Goal: Task Accomplishment & Management: Complete application form

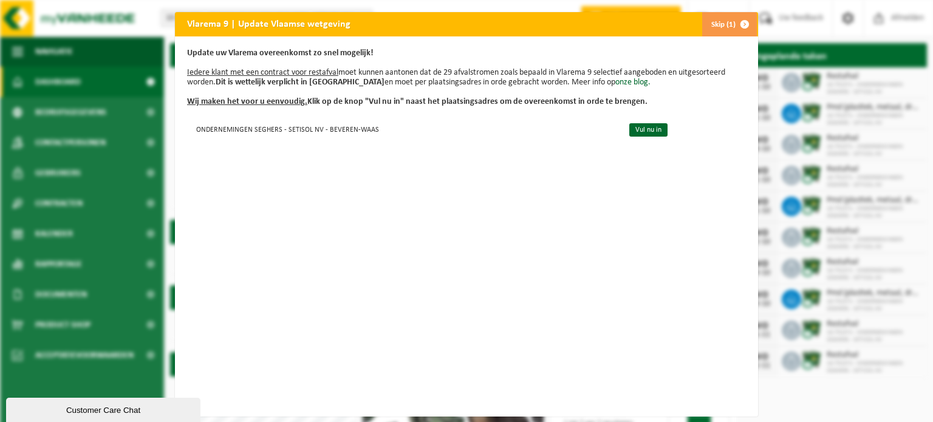
click at [741, 19] on span "button" at bounding box center [744, 24] width 24 height 24
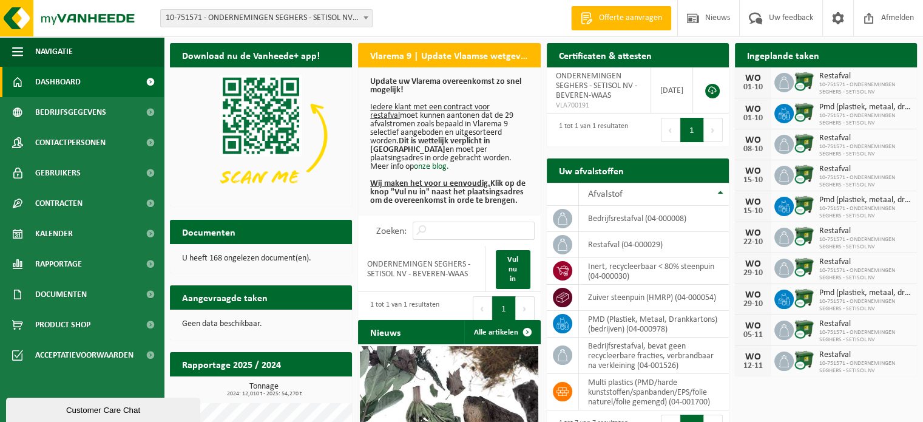
click at [614, 15] on span "Offerte aanvragen" at bounding box center [630, 18] width 69 height 12
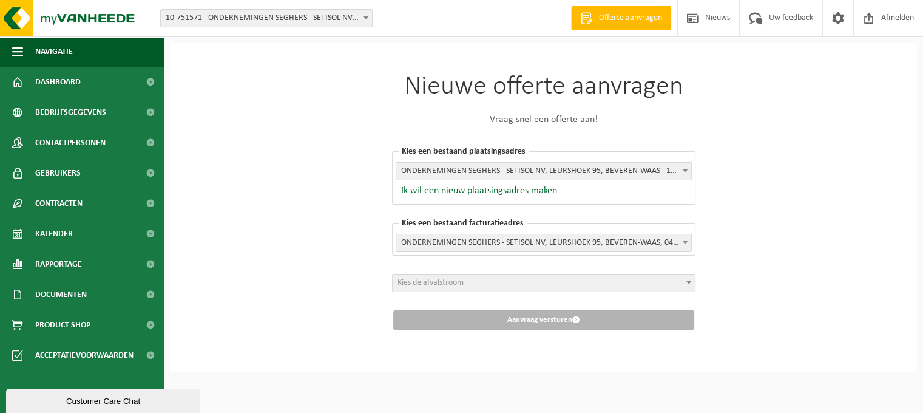
click at [522, 169] on span "ONDERNEMINGEN SEGHERS - SETISOL NV, LEURSHOEK 95, BEVEREN-WAAS - 10-751571" at bounding box center [543, 171] width 295 height 17
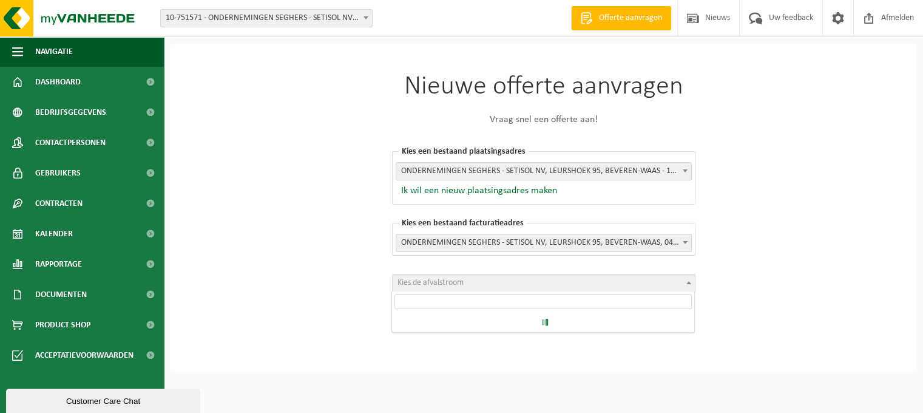
click at [449, 281] on span "Kies de afvalstroom" at bounding box center [431, 282] width 66 height 9
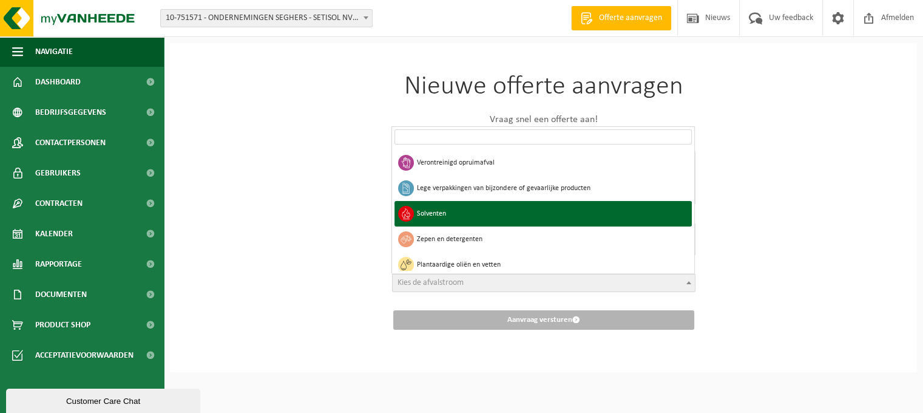
scroll to position [648, 0]
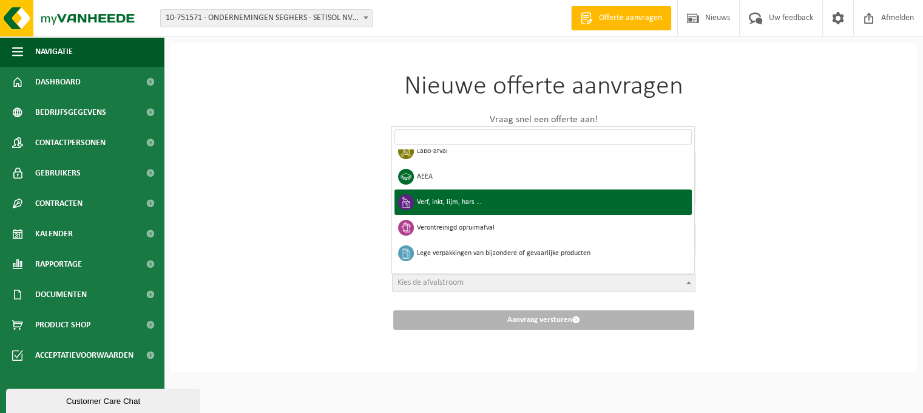
select select "24"
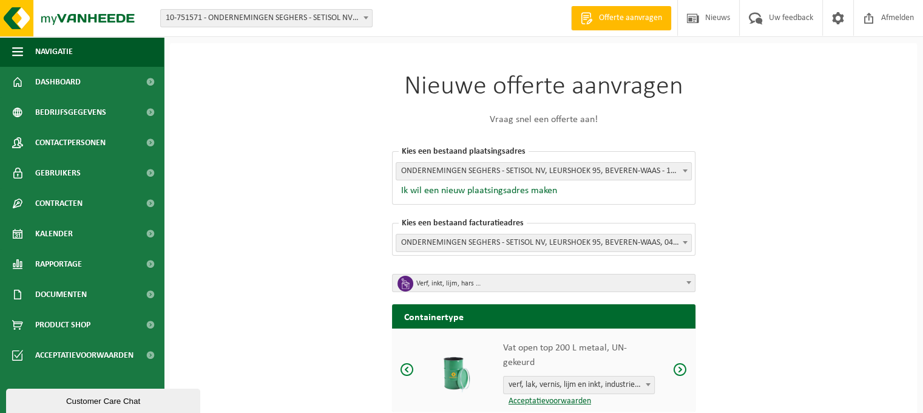
drag, startPoint x: 869, startPoint y: 264, endPoint x: 736, endPoint y: 280, distance: 134.6
click at [869, 264] on div "Nieuwe offerte aanvragen Vraag snel een offerte aan! [GEOGRAPHIC_DATA] een best…" at bounding box center [543, 289] width 747 height 493
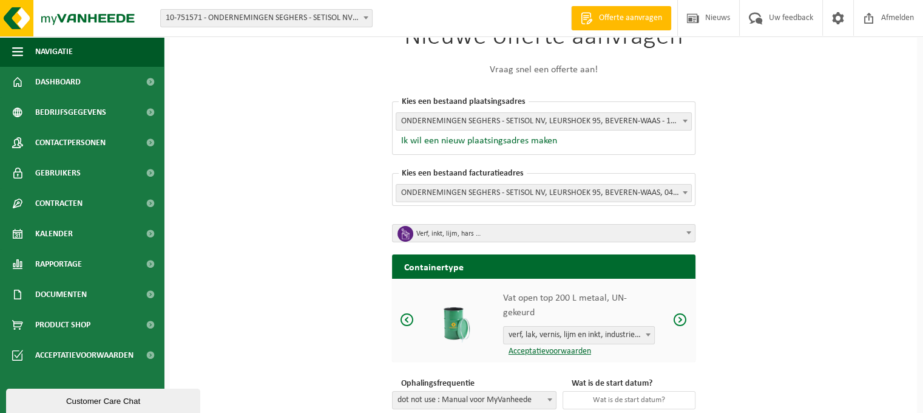
scroll to position [121, 0]
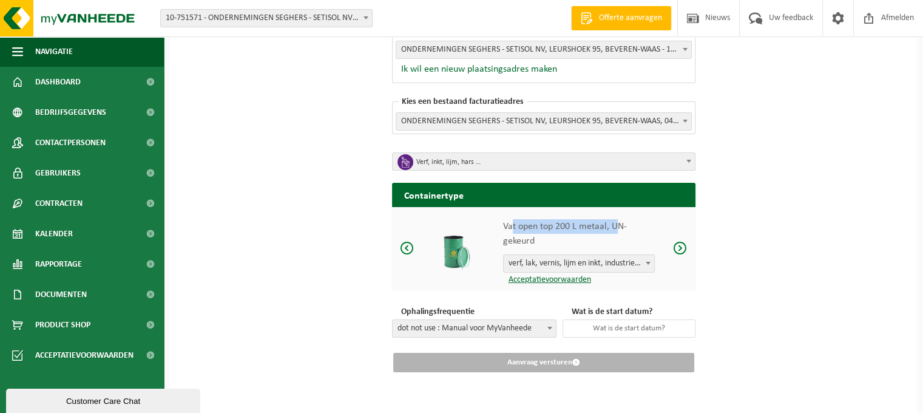
drag, startPoint x: 574, startPoint y: 228, endPoint x: 616, endPoint y: 228, distance: 41.9
click at [616, 228] on p "Vat open top 200 L metaal, UN-gekeurd" at bounding box center [579, 233] width 152 height 29
click at [580, 231] on p "Vat open top 200 L metaal, UN-gekeurd" at bounding box center [579, 233] width 152 height 29
click at [579, 231] on p "Vat open top 200 L metaal, UN-gekeurd" at bounding box center [579, 233] width 152 height 29
drag, startPoint x: 579, startPoint y: 231, endPoint x: 568, endPoint y: 241, distance: 14.2
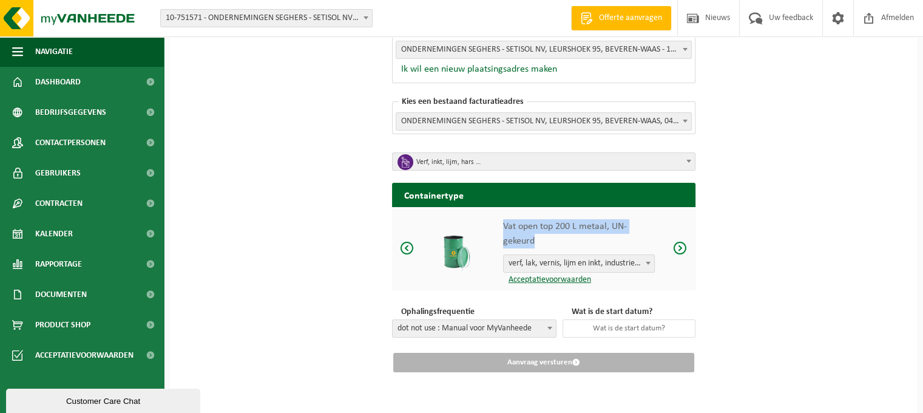
click at [579, 232] on p "Vat open top 200 L metaal, UN-gekeurd" at bounding box center [579, 233] width 152 height 29
click at [543, 264] on span "verf, lak, vernis, lijm en inkt, industrieel in 200lt-vat" at bounding box center [579, 263] width 151 height 17
click at [542, 265] on span "verf, lak, vernis, lijm en inkt, industrieel in 200lt-vat" at bounding box center [579, 263] width 151 height 17
click at [546, 279] on link "Acceptatievoorwaarden" at bounding box center [547, 279] width 88 height 9
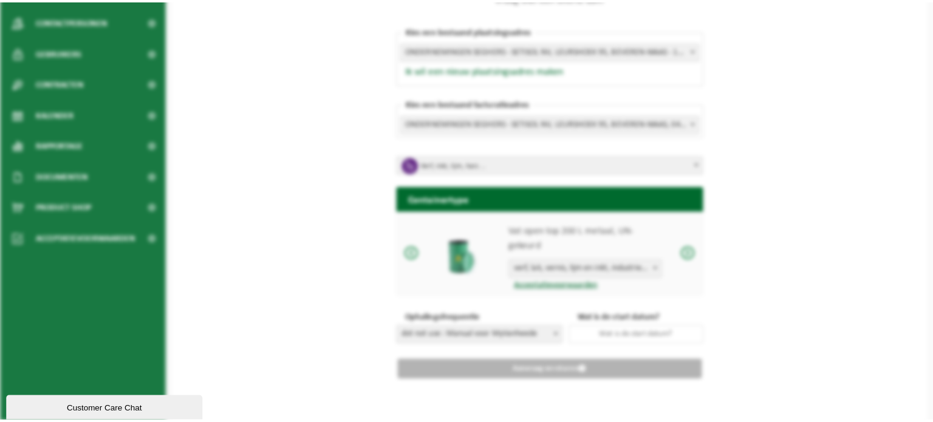
scroll to position [113, 0]
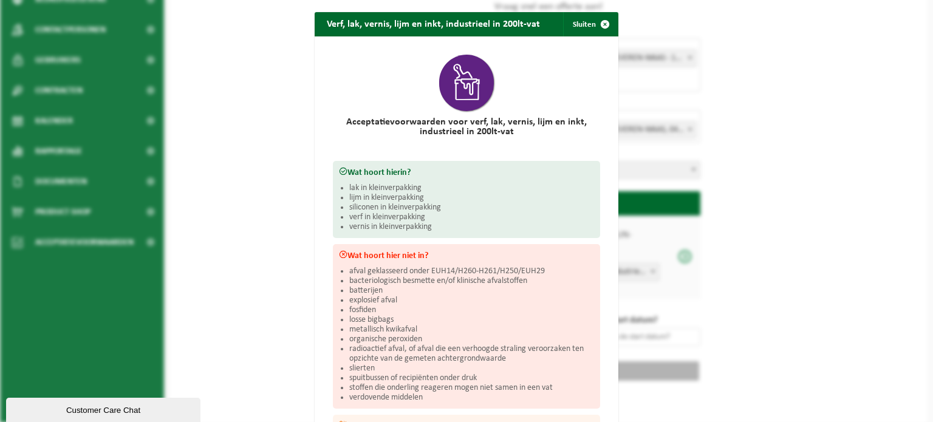
click at [406, 270] on li "afval geklasseerd onder EUH14/H260-H261/H250/EUH29" at bounding box center [471, 272] width 245 height 10
drag, startPoint x: 416, startPoint y: 268, endPoint x: 357, endPoint y: 279, distance: 60.5
click at [416, 268] on li "afval geklasseerd onder EUH14/H260-H261/H250/EUH29" at bounding box center [471, 272] width 245 height 10
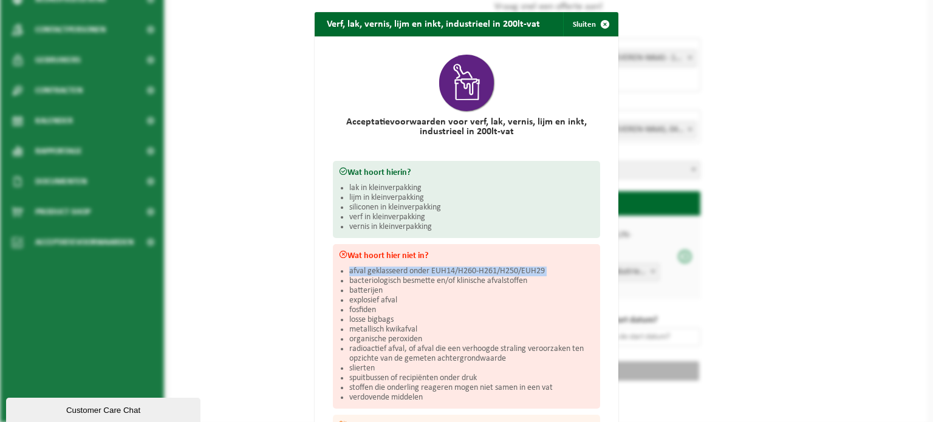
click at [349, 278] on li "bacteriologisch besmette en/of klinische afvalstoffen" at bounding box center [471, 281] width 245 height 10
click at [372, 190] on li "lak in kleinverpakking" at bounding box center [471, 188] width 245 height 10
drag, startPoint x: 372, startPoint y: 190, endPoint x: 369, endPoint y: 196, distance: 6.5
click at [372, 191] on ul "lak in kleinverpakking lijm in kleinverpakking siliconen in kleinverpakking ver…" at bounding box center [471, 207] width 245 height 49
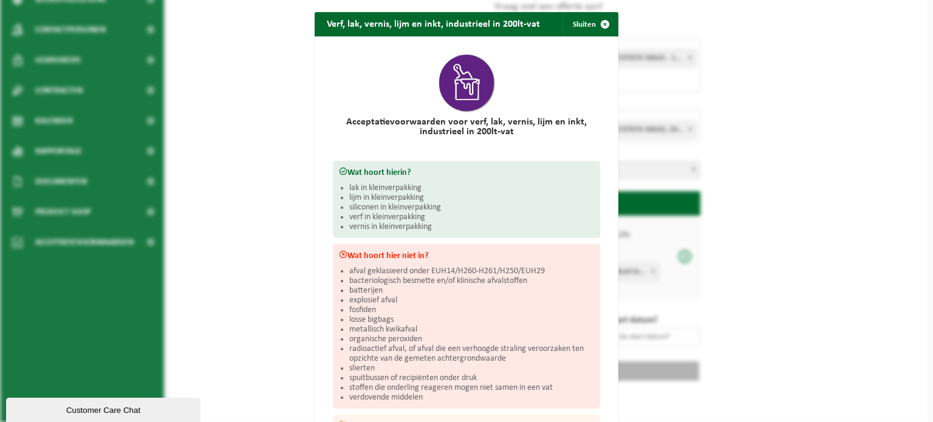
click at [367, 200] on li "lijm in kleinverpakking" at bounding box center [471, 198] width 245 height 10
click at [367, 198] on li "lijm in kleinverpakking" at bounding box center [471, 198] width 245 height 10
click at [372, 179] on div "Wat hoort hierin? lak in kleinverpakking lijm in kleinverpakking siliconen in k…" at bounding box center [466, 199] width 267 height 77
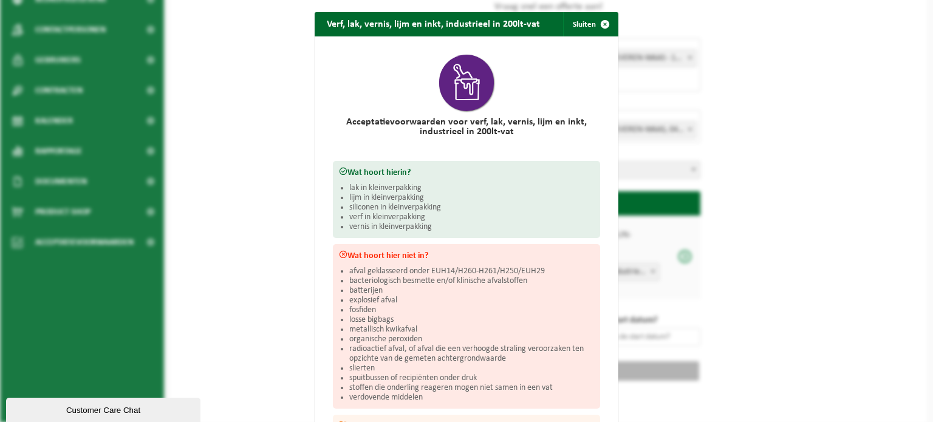
click at [370, 179] on div "Wat hoort hierin? lak in kleinverpakking lijm in kleinverpakking siliconen in k…" at bounding box center [466, 199] width 267 height 77
drag, startPoint x: 370, startPoint y: 179, endPoint x: 363, endPoint y: 186, distance: 9.4
click at [369, 180] on div "Wat hoort hierin? lak in kleinverpakking lijm in kleinverpakking siliconen in k…" at bounding box center [466, 199] width 267 height 77
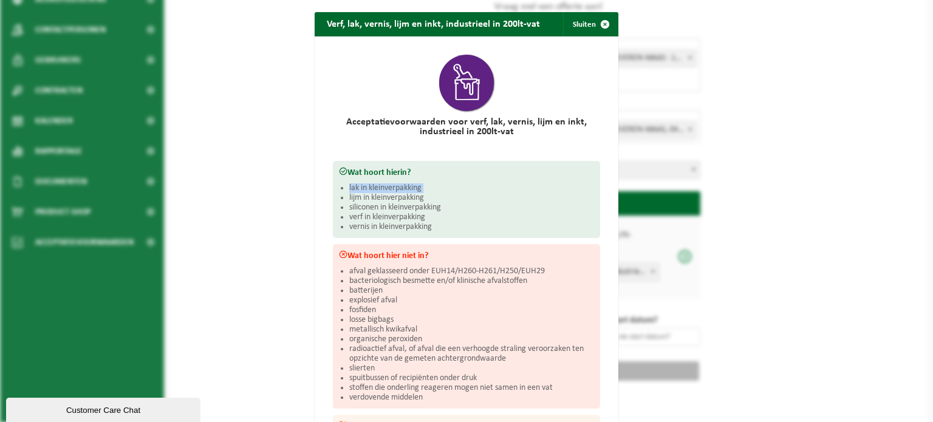
click at [359, 188] on li "lak in kleinverpakking" at bounding box center [471, 188] width 245 height 10
drag, startPoint x: 359, startPoint y: 188, endPoint x: 367, endPoint y: 208, distance: 21.3
click at [359, 190] on li "lak in kleinverpakking" at bounding box center [471, 188] width 245 height 10
click at [367, 209] on li "siliconen in kleinverpakking" at bounding box center [471, 208] width 245 height 10
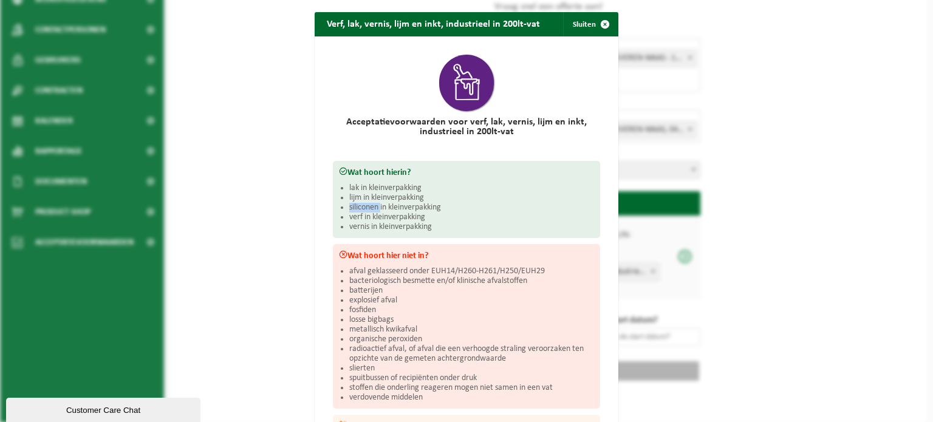
click at [367, 209] on li "siliconen in kleinverpakking" at bounding box center [471, 208] width 245 height 10
drag, startPoint x: 367, startPoint y: 209, endPoint x: 373, endPoint y: 204, distance: 8.3
click at [367, 208] on li "siliconen in kleinverpakking" at bounding box center [471, 208] width 245 height 10
click at [374, 203] on li "siliconen in kleinverpakking" at bounding box center [471, 208] width 245 height 10
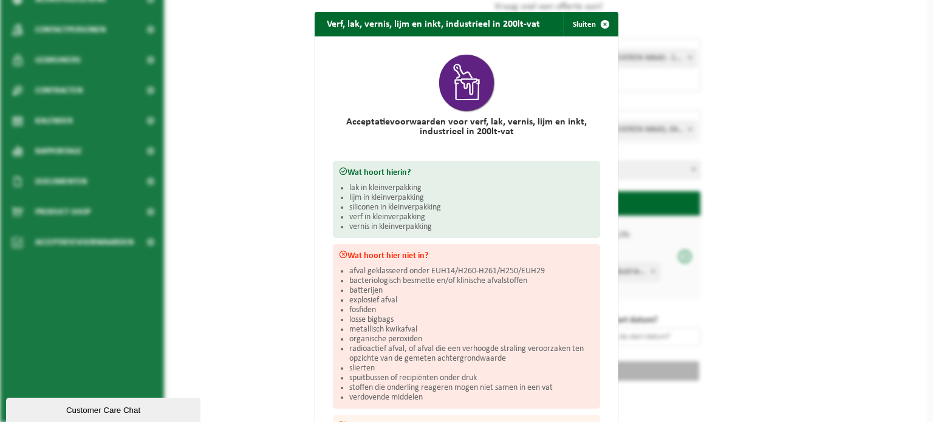
click at [399, 305] on li "fosfiden" at bounding box center [471, 310] width 245 height 10
drag, startPoint x: 358, startPoint y: 274, endPoint x: 348, endPoint y: 327, distance: 53.6
click at [349, 327] on ul "afval geklasseerd onder EUH14/H260-H261/H250/EUH29 bacteriologisch besmette en/…" at bounding box center [471, 335] width 245 height 136
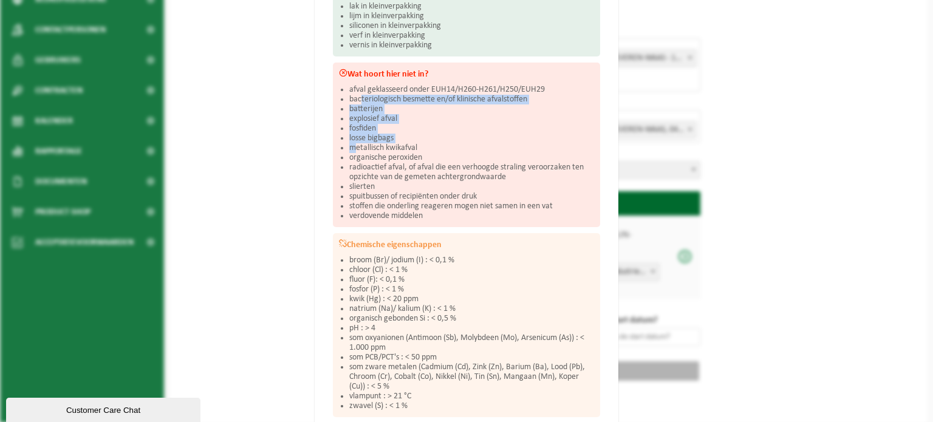
scroll to position [182, 0]
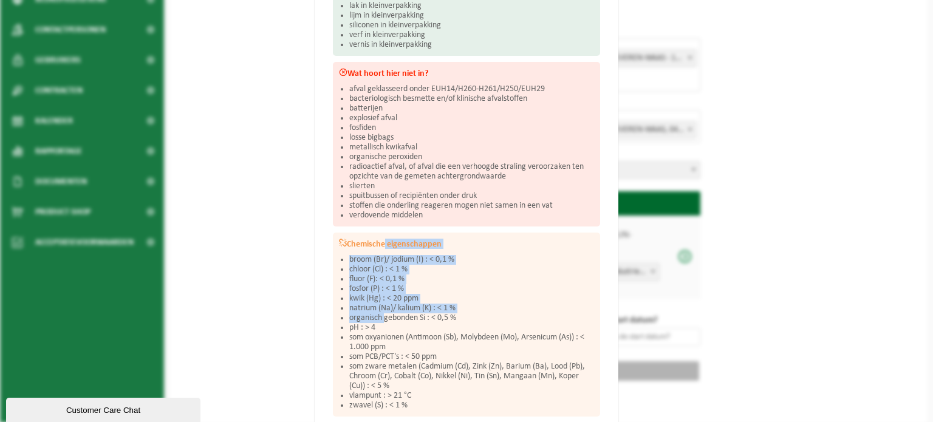
drag, startPoint x: 378, startPoint y: 284, endPoint x: 379, endPoint y: 311, distance: 27.4
click at [379, 315] on div "Chemische eigenschappen broom (Br)/ jodium (I) : < 0,1 % chloor (Cl) : < 1 % fl…" at bounding box center [466, 325] width 267 height 184
click at [382, 294] on li "kwik (Hg) : < 20 ppm" at bounding box center [471, 299] width 245 height 10
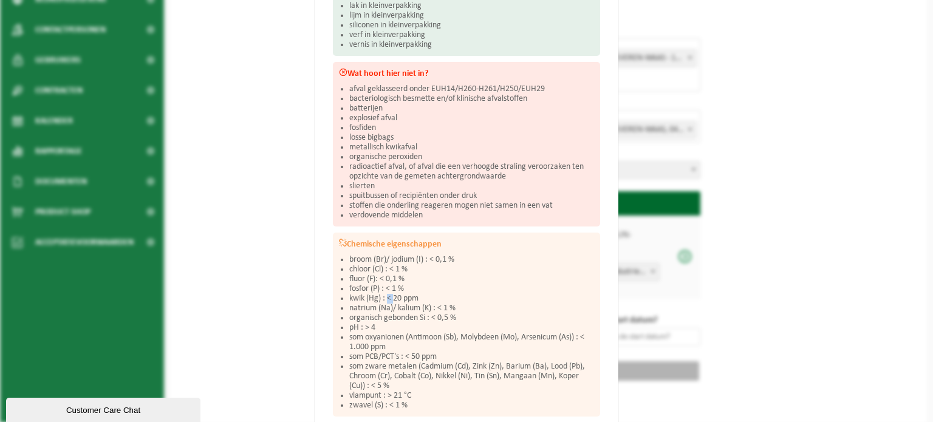
click at [382, 294] on li "kwik (Hg) : < 20 ppm" at bounding box center [471, 299] width 245 height 10
drag, startPoint x: 382, startPoint y: 293, endPoint x: 378, endPoint y: 271, distance: 22.3
click at [382, 294] on li "kwik (Hg) : < 20 ppm" at bounding box center [471, 299] width 245 height 10
click at [378, 274] on li "fluor (F): < 0,1 %" at bounding box center [471, 279] width 245 height 10
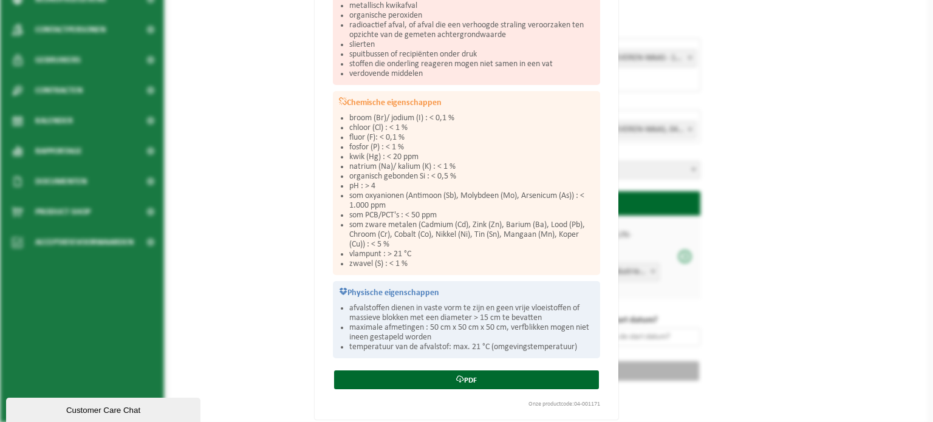
scroll to position [328, 0]
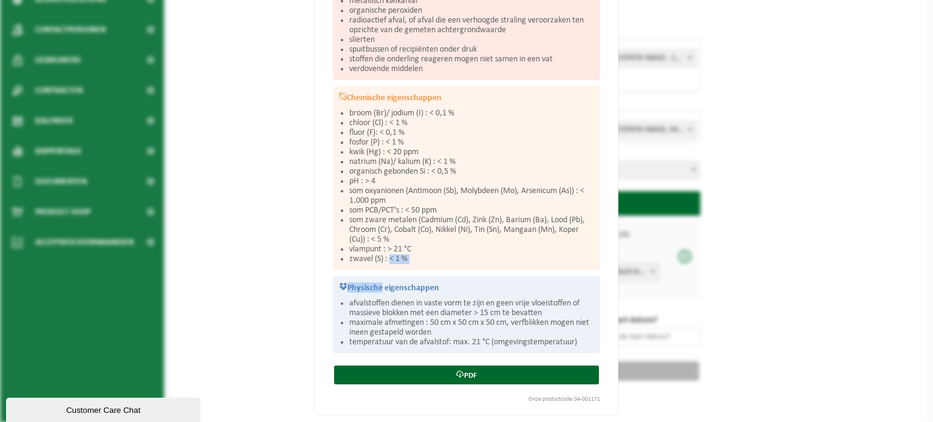
click at [373, 279] on div "Wat hoort hierin? lak in kleinverpakking lijm in kleinverpakking siliconen in k…" at bounding box center [466, 92] width 279 height 521
click at [373, 282] on h3 "Physische eigenschappen" at bounding box center [466, 287] width 255 height 10
click at [395, 245] on li "vlampunt : > 21 °C" at bounding box center [471, 250] width 245 height 10
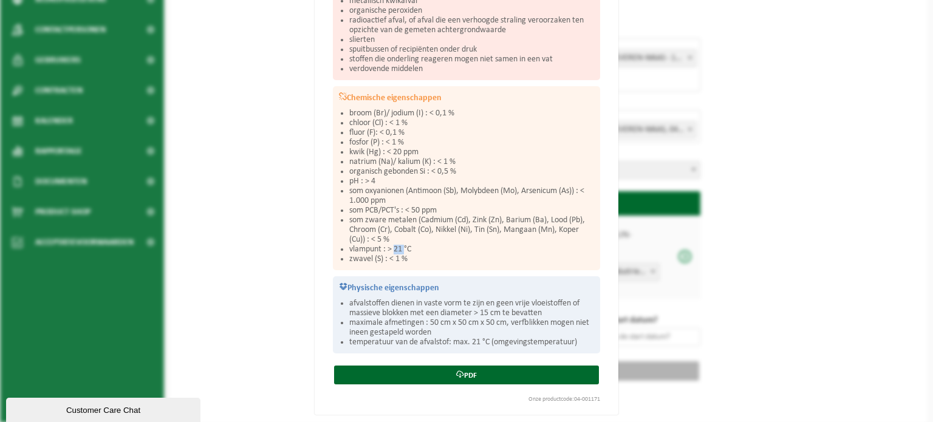
click at [395, 245] on li "vlampunt : > 21 °C" at bounding box center [471, 250] width 245 height 10
click at [396, 237] on li "som zware metalen (Cadmium (Cd), Zink (Zn), Barium (Ba), Lood (Pb), Chroom (Cr)…" at bounding box center [471, 230] width 245 height 29
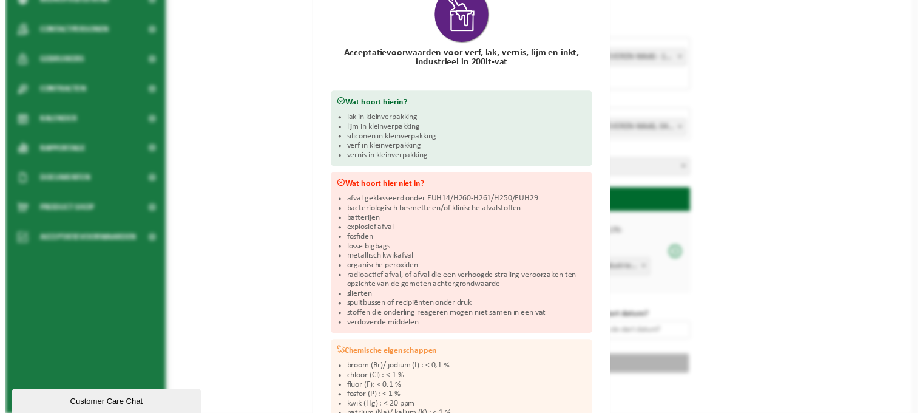
scroll to position [0, 0]
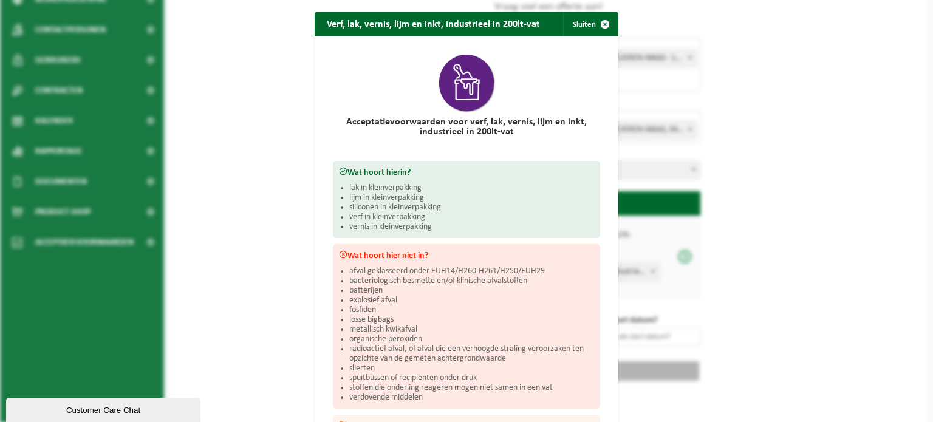
click at [742, 187] on div "Verf, lak, vernis, lijm en inkt, industrieel in 200lt-vat Sluiten Acceptatievoo…" at bounding box center [466, 211] width 933 height 422
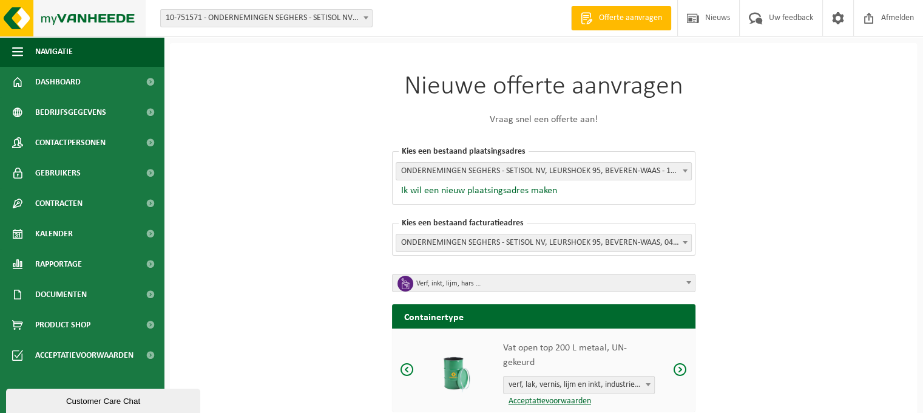
click at [36, 9] on img at bounding box center [73, 18] width 146 height 36
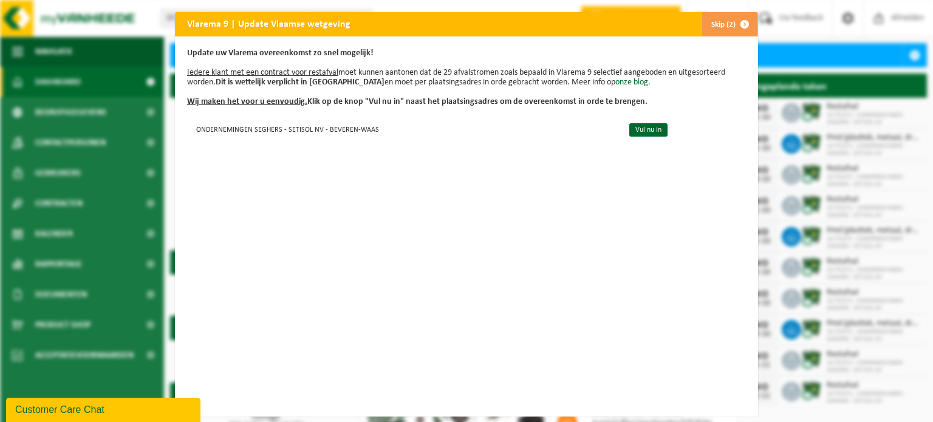
click at [738, 25] on span "button" at bounding box center [744, 24] width 24 height 24
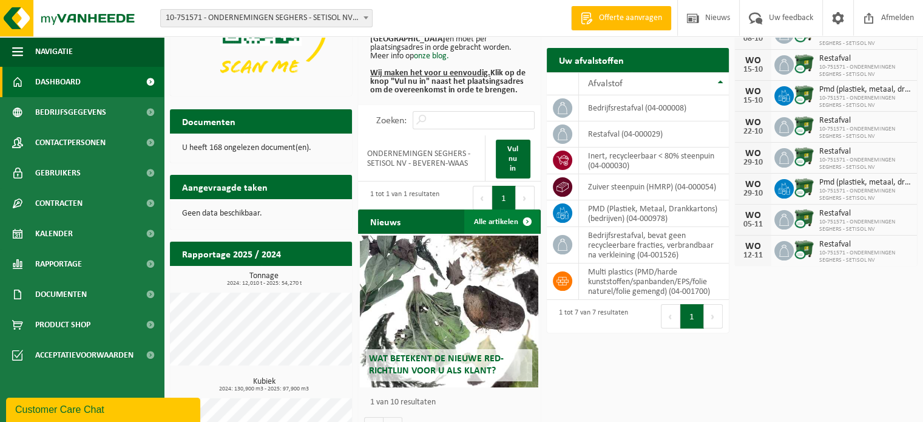
scroll to position [182, 0]
